Goal: Task Accomplishment & Management: Manage account settings

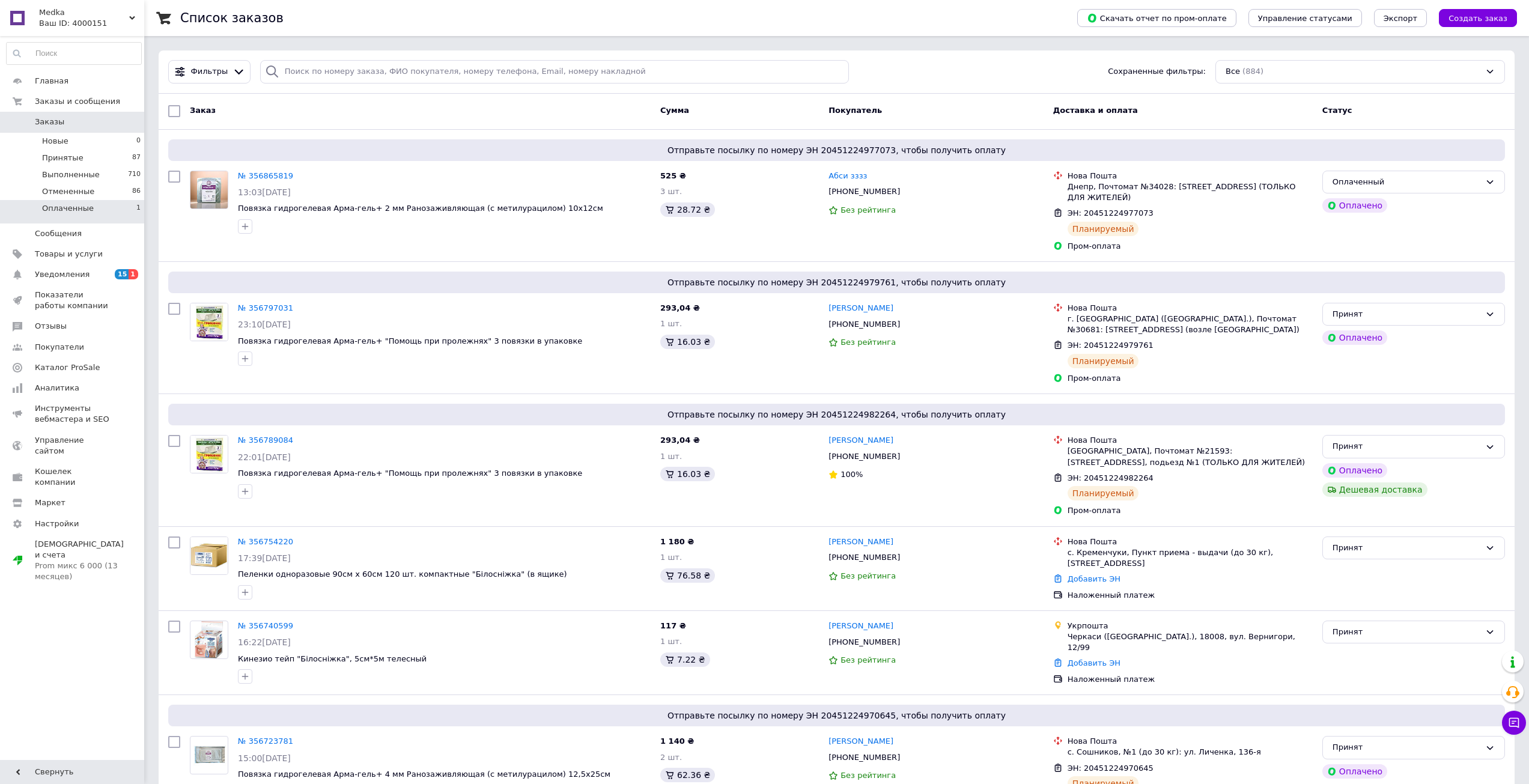
click at [80, 212] on span "Оплаченные" at bounding box center [68, 208] width 52 height 11
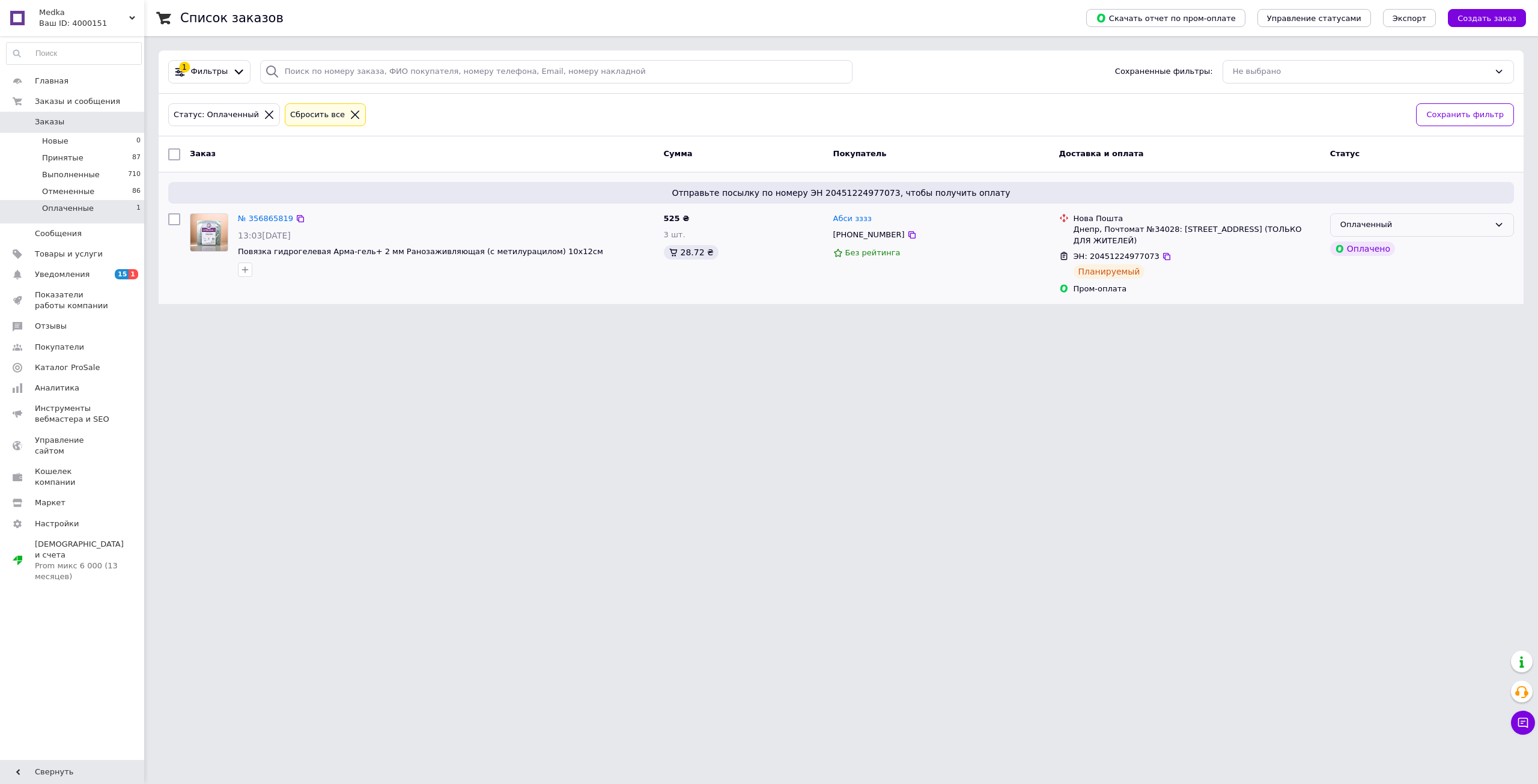
click at [1463, 233] on div "Оплаченный" at bounding box center [1422, 225] width 183 height 23
click at [1381, 259] on li "Принят" at bounding box center [1421, 250] width 183 height 23
click at [77, 145] on li "Новые 0" at bounding box center [73, 141] width 148 height 17
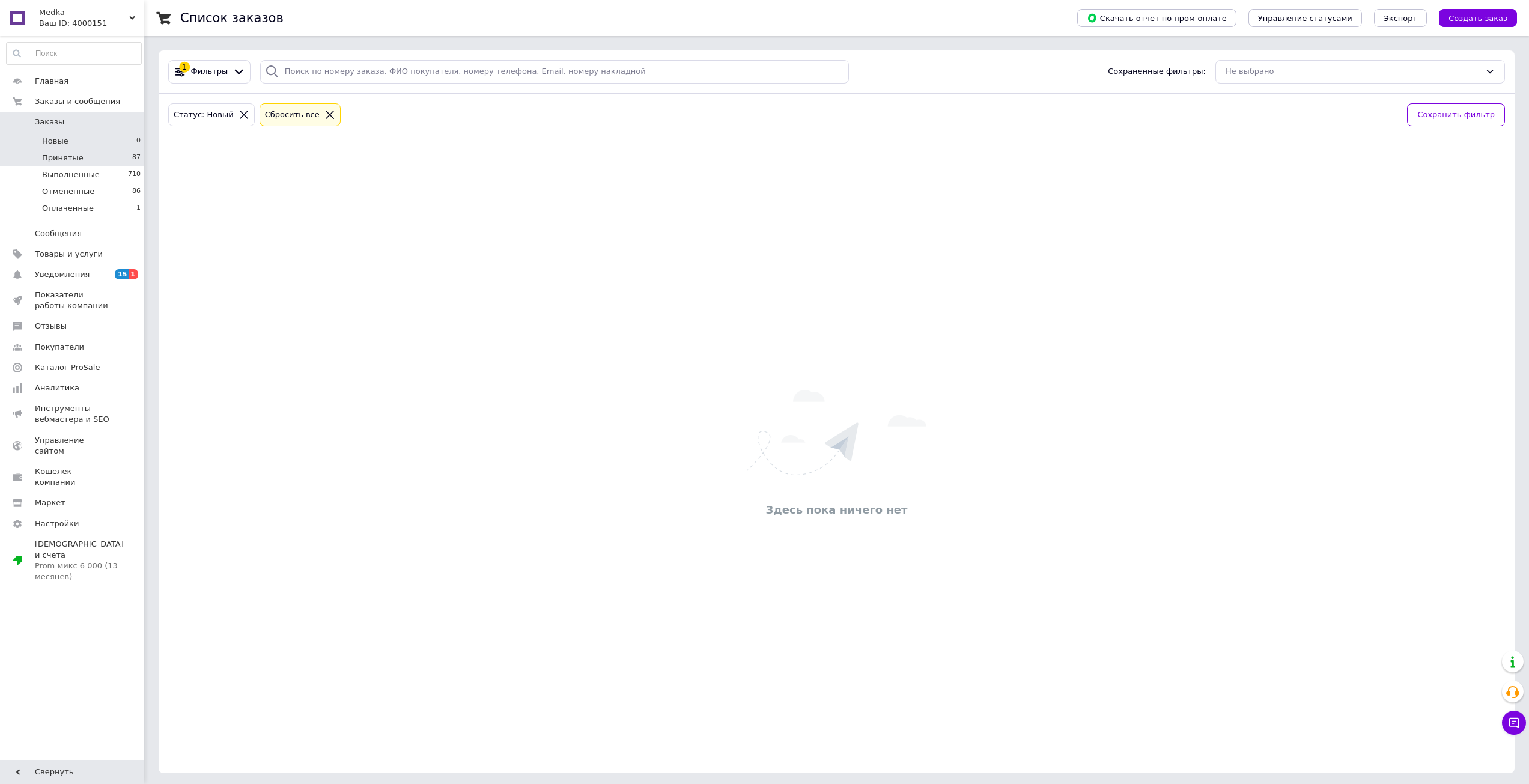
click at [74, 161] on span "Принятые" at bounding box center [63, 158] width 42 height 11
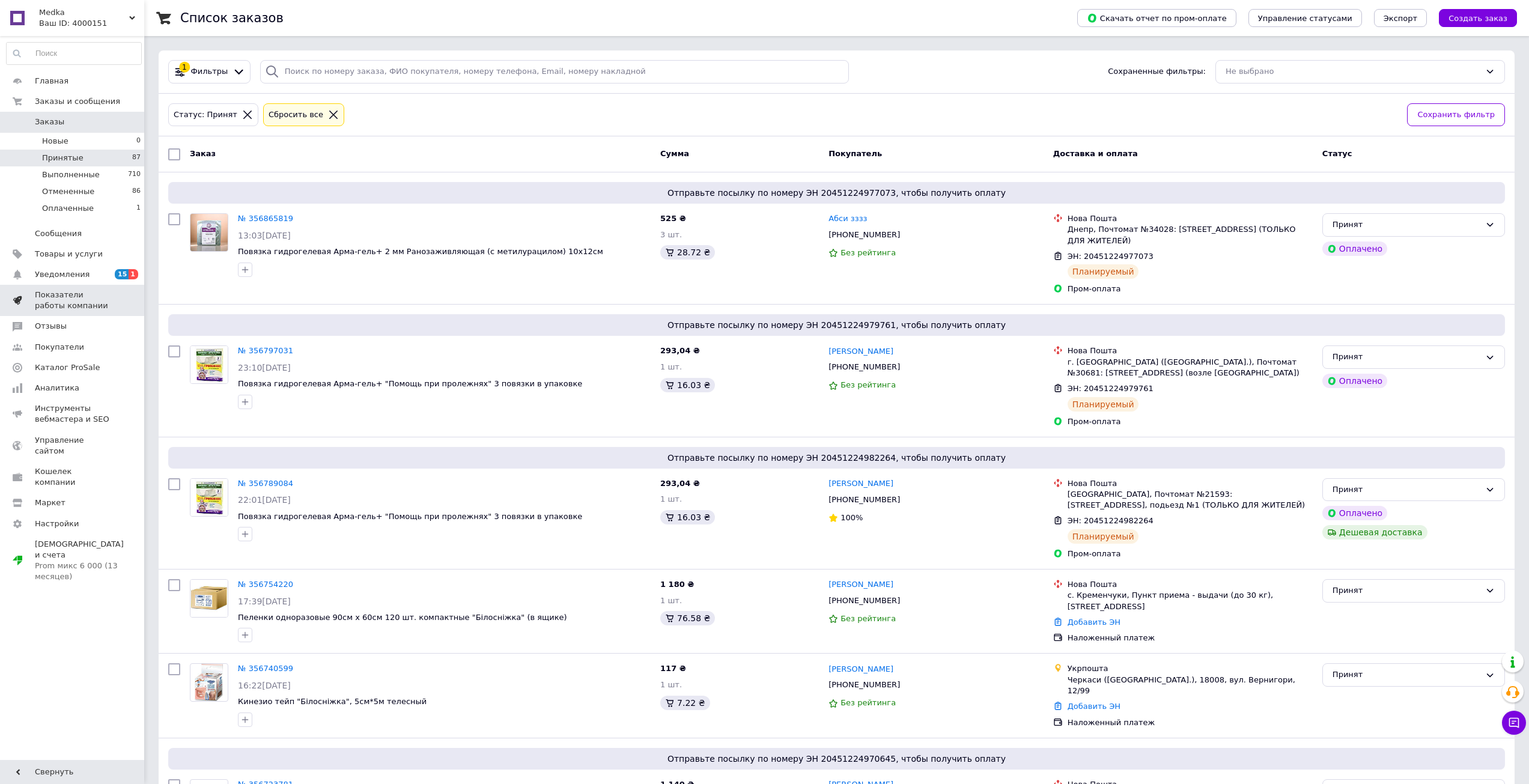
click at [96, 304] on span "Показатели работы компании" at bounding box center [73, 300] width 76 height 22
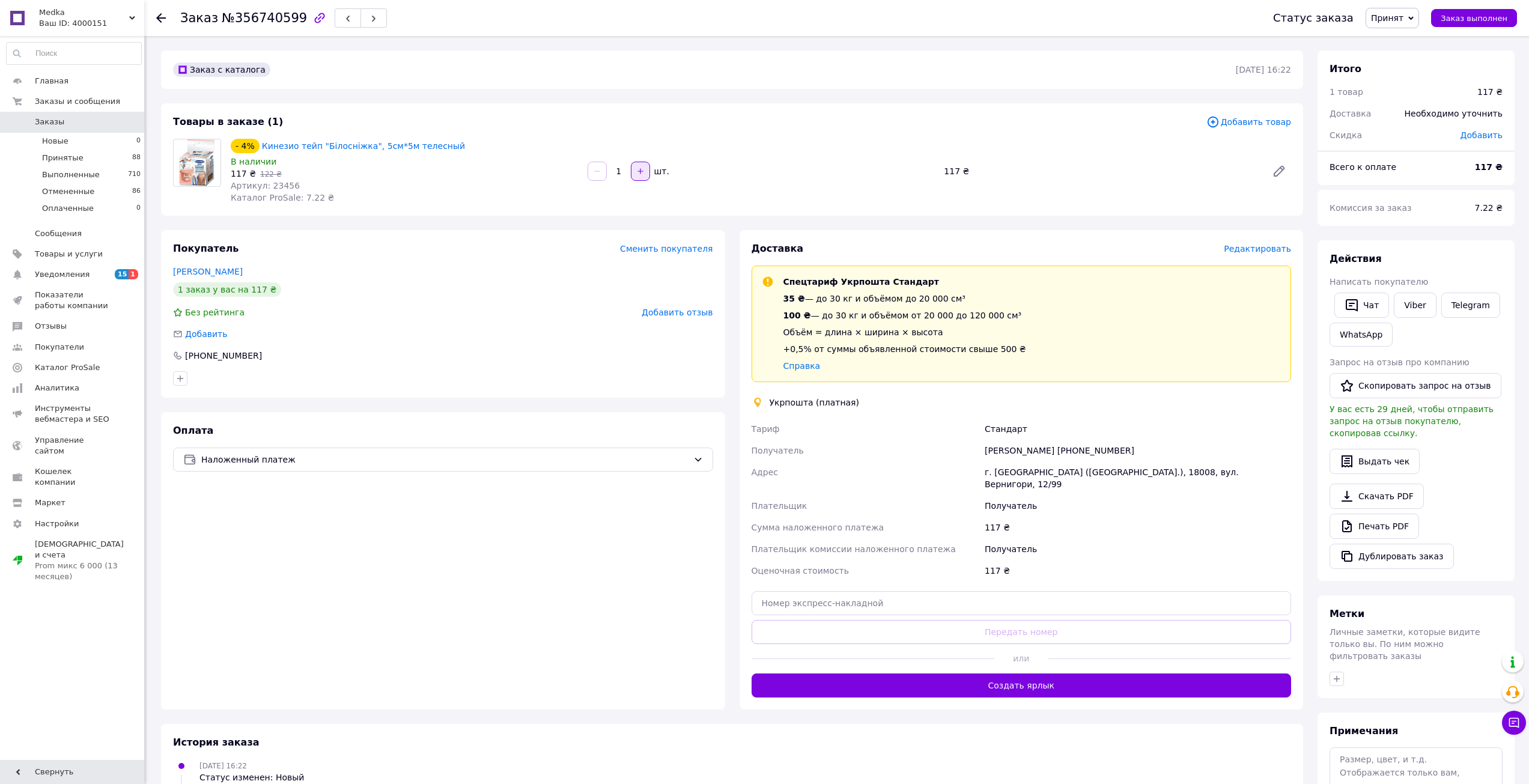
click at [642, 168] on icon "button" at bounding box center [641, 171] width 8 height 8
type input "2"
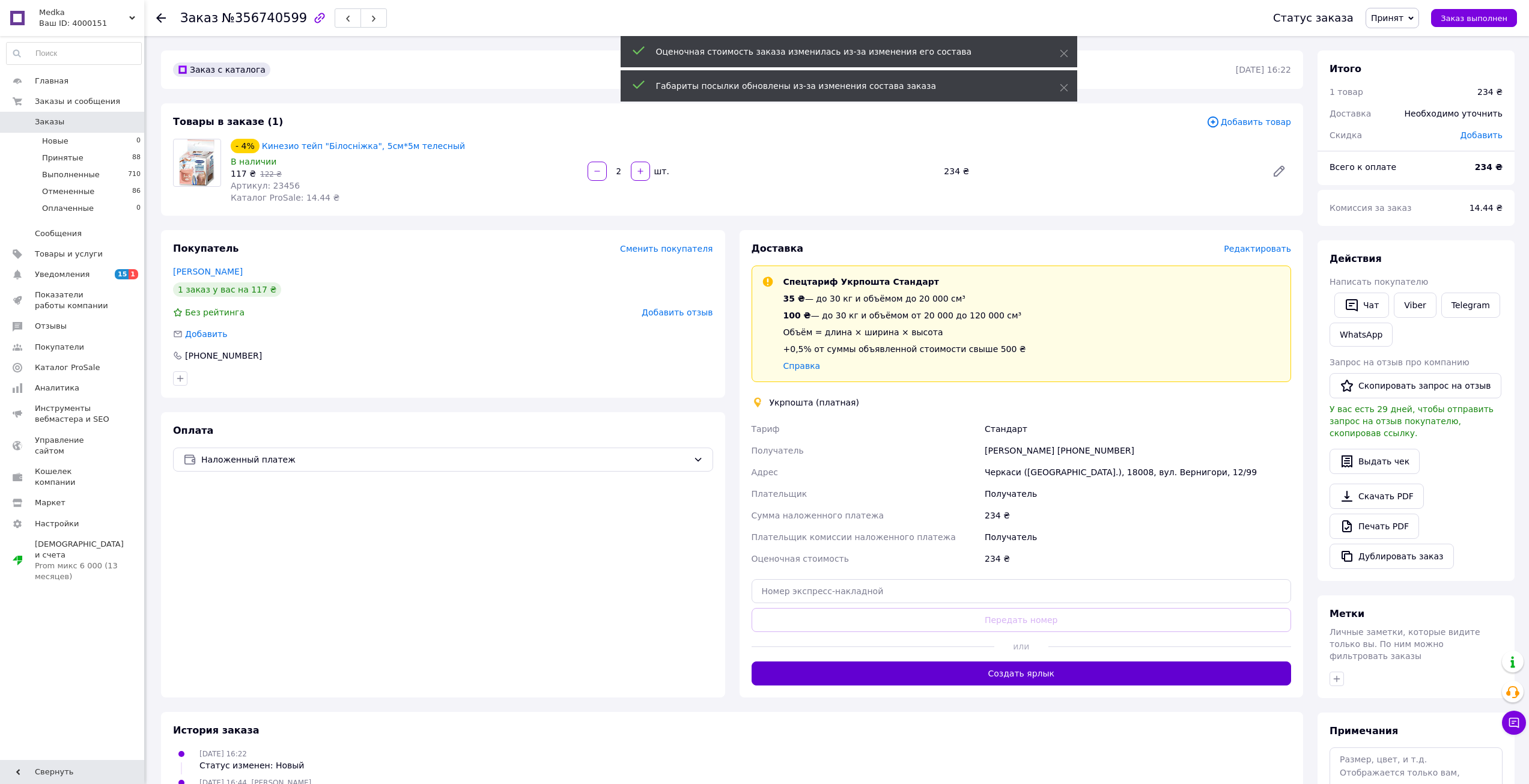
click at [1015, 670] on button "Создать ярлык" at bounding box center [1021, 673] width 540 height 24
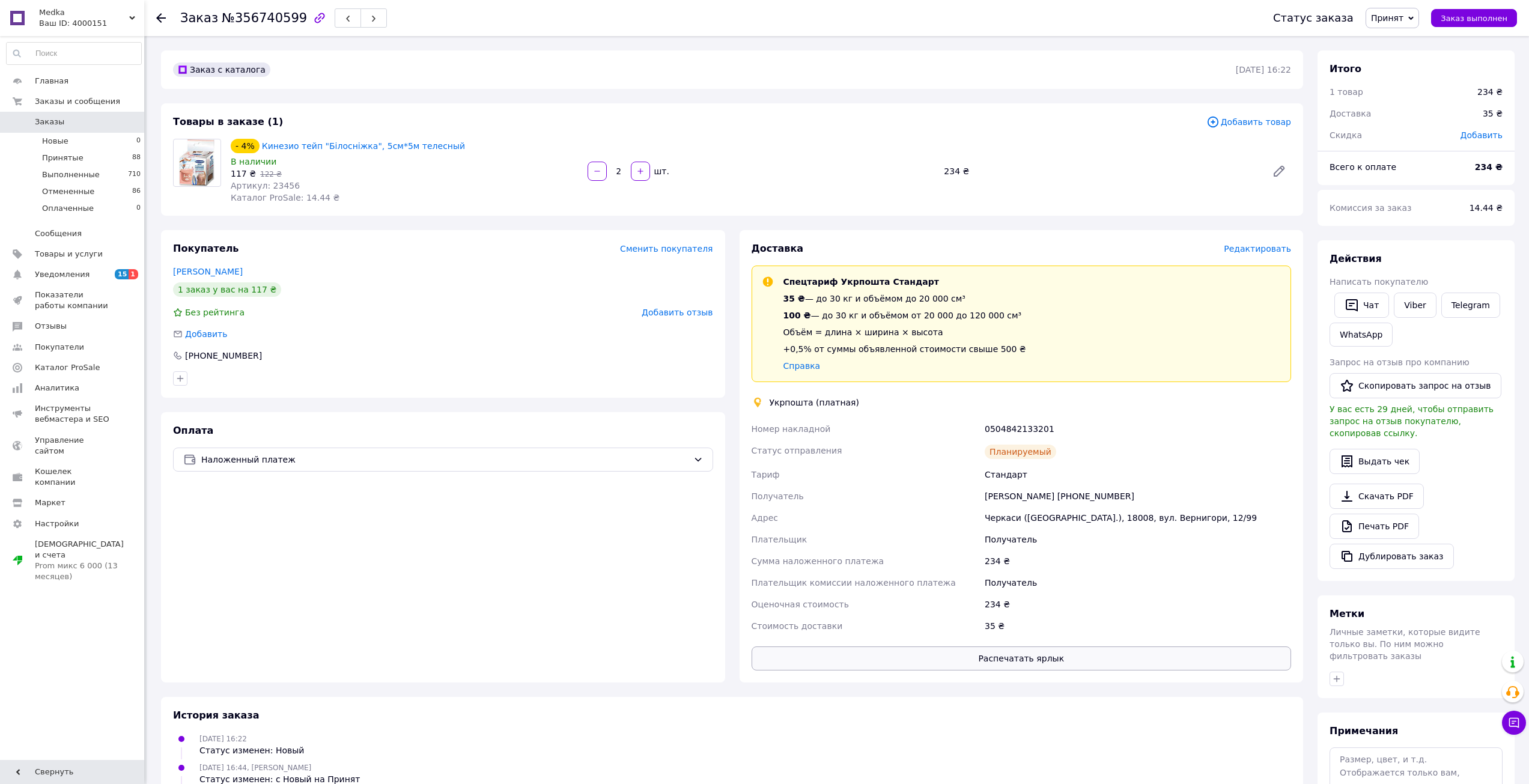
click at [1002, 656] on button "Распечатать ярлык" at bounding box center [1021, 658] width 540 height 24
click at [1008, 424] on div "0504842133201" at bounding box center [1138, 429] width 311 height 22
copy div "0504842133201"
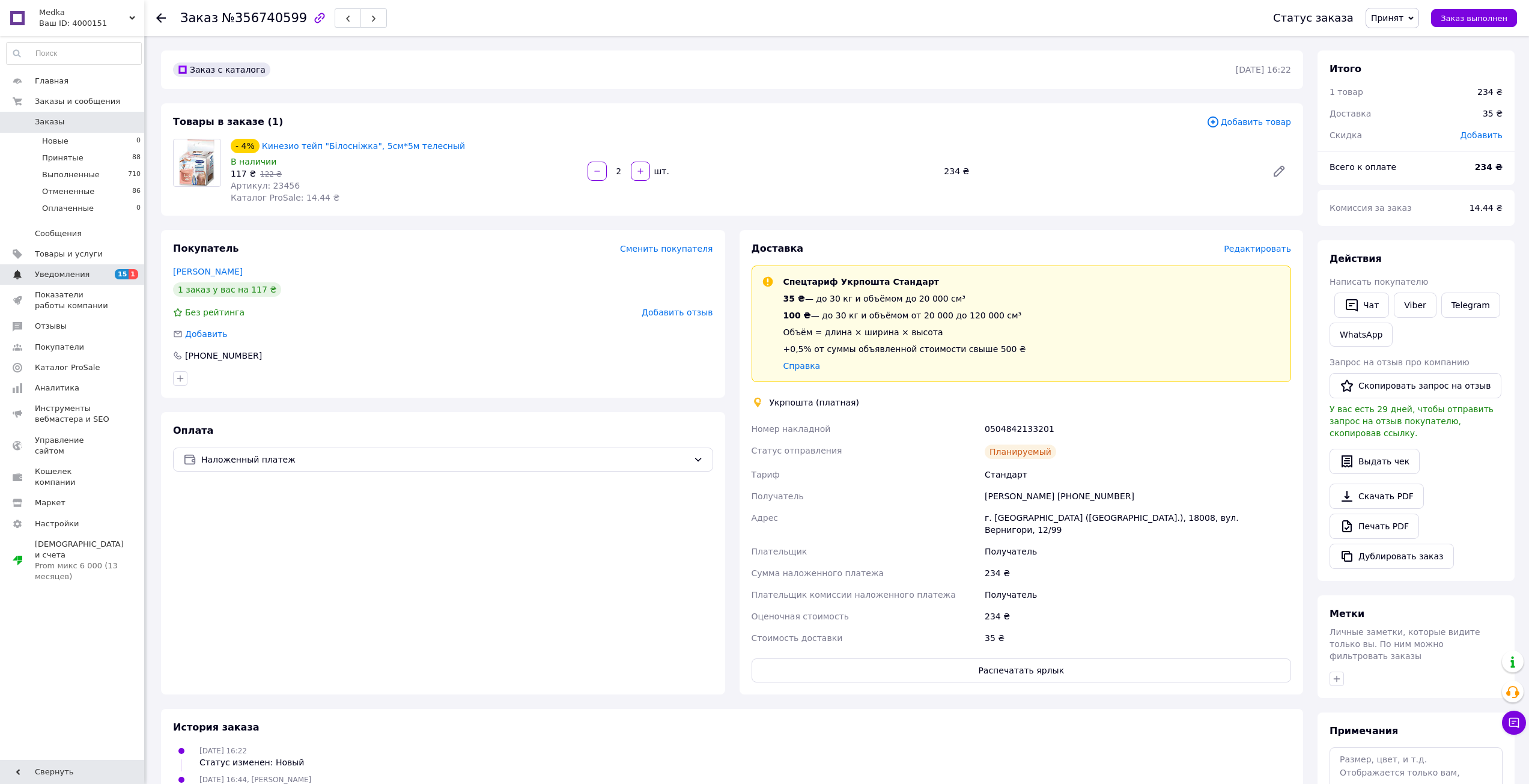
click at [102, 272] on span "Уведомления" at bounding box center [73, 274] width 76 height 11
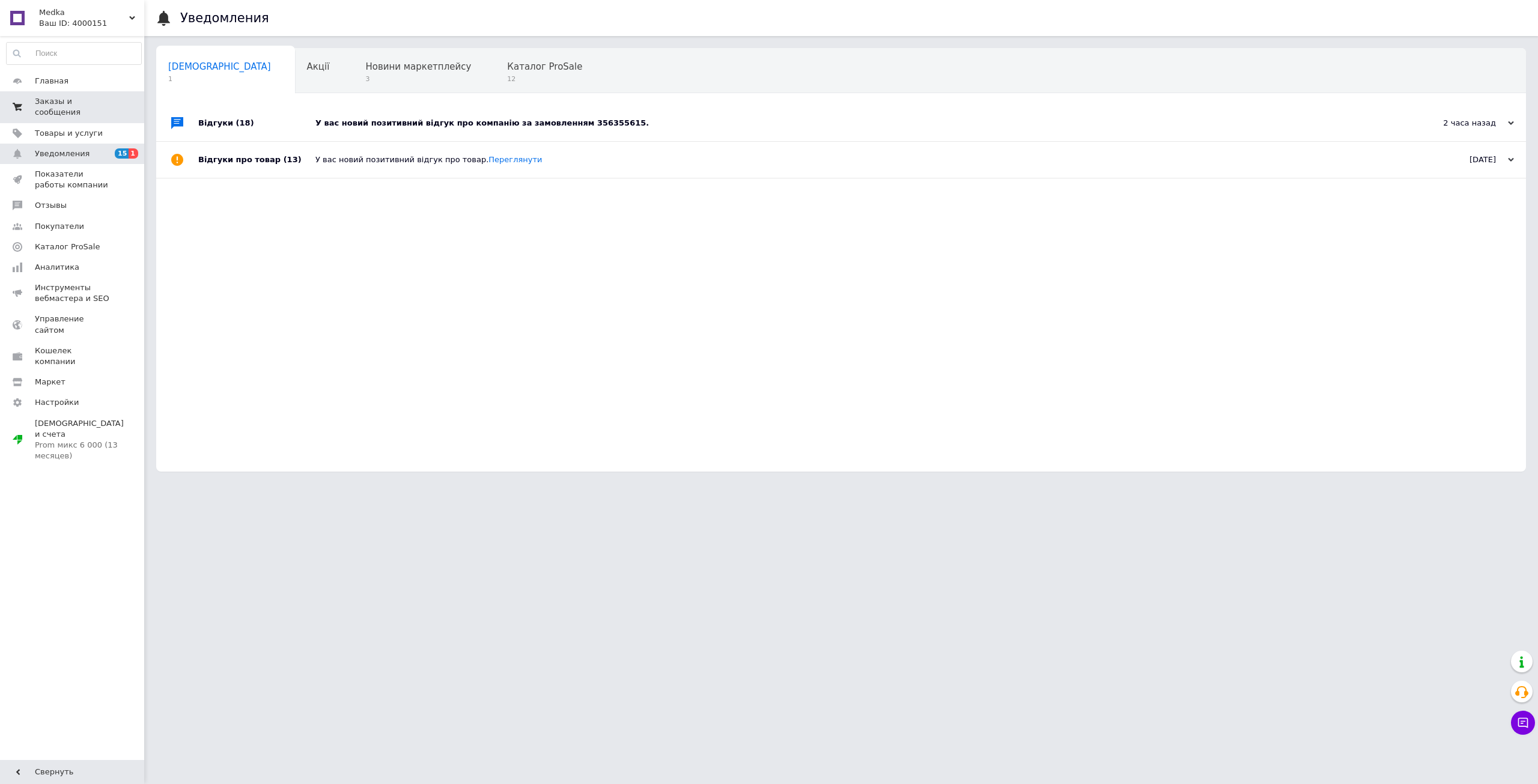
click at [68, 98] on span "Заказы и сообщения" at bounding box center [73, 107] width 76 height 22
